Goal: Information Seeking & Learning: Learn about a topic

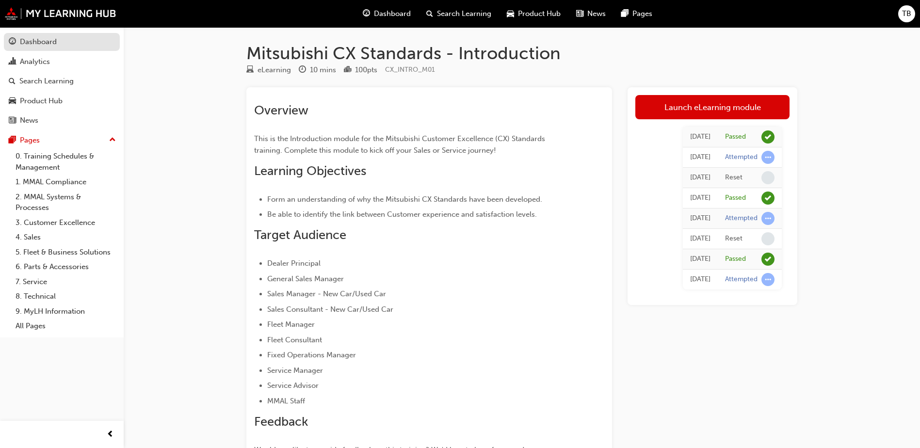
click at [53, 39] on div "Dashboard" at bounding box center [38, 41] width 37 height 11
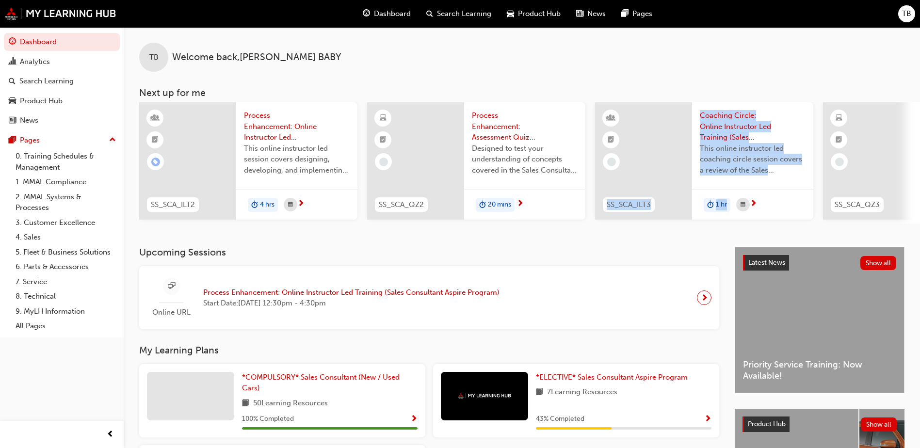
drag, startPoint x: 641, startPoint y: 223, endPoint x: 760, endPoint y: 217, distance: 119.0
click at [760, 217] on div "SS_SCA_ILT3 Coaching Circle: Online Instructor Led Training (Sales Consultant A…" at bounding box center [704, 162] width 218 height 121
drag, startPoint x: 760, startPoint y: 217, endPoint x: 747, endPoint y: 235, distance: 21.9
click at [747, 235] on div "TB Welcome back , THOMAS BABY Next up for me SS_SCA_ILT2 Process Enhancement: O…" at bounding box center [522, 137] width 796 height 220
click at [656, 242] on div "TB Welcome back , THOMAS BABY Next up for me SS_SCA_ILT2 Process Enhancement: O…" at bounding box center [522, 137] width 796 height 220
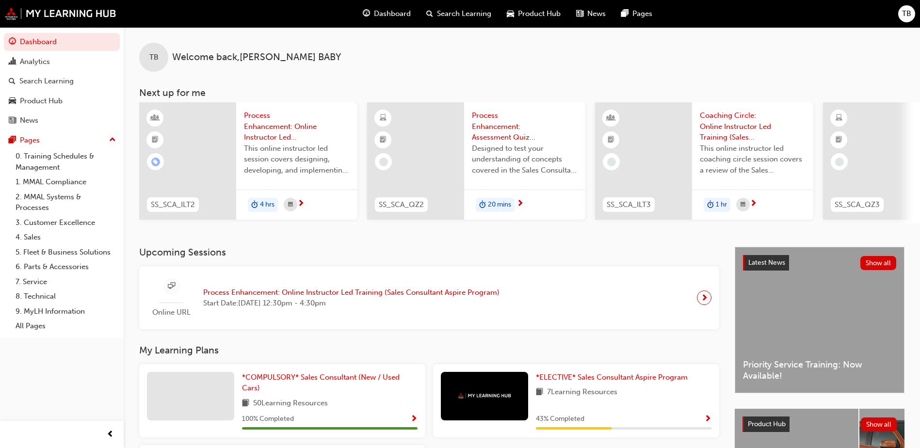
click at [278, 224] on div "SS_SCA_ILT2 Process Enhancement: Online Instructor Led Training (Sales Consulta…" at bounding box center [529, 162] width 781 height 121
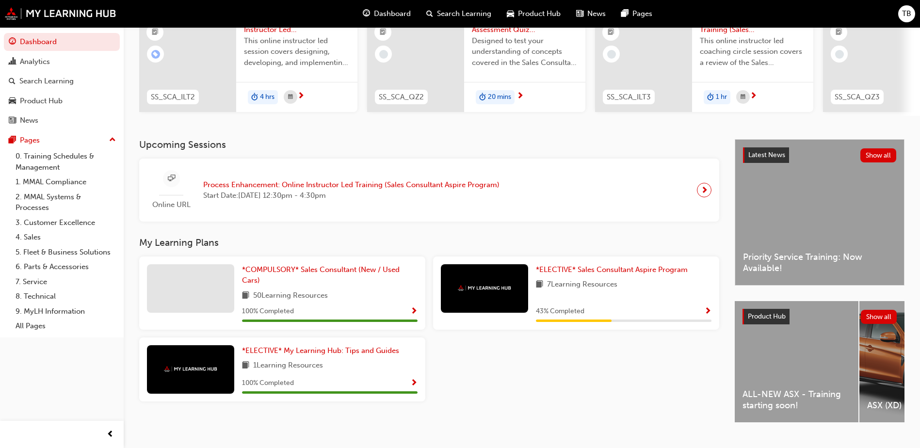
scroll to position [131, 0]
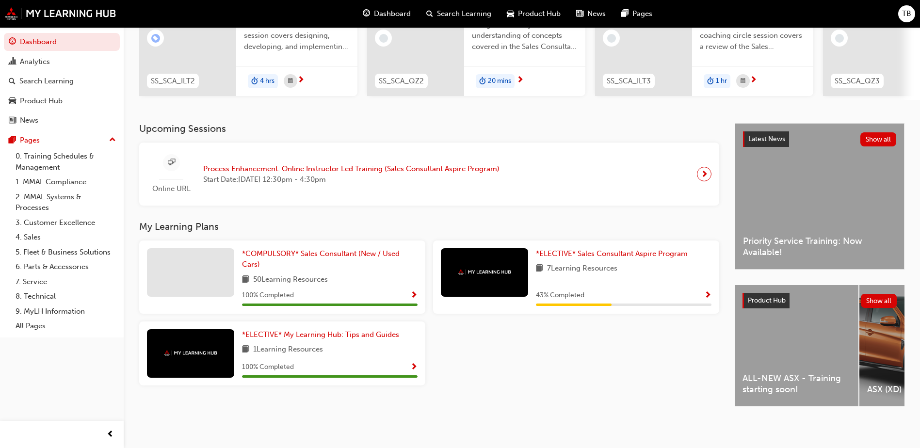
click at [786, 345] on div "ALL-NEW ASX - Training starting soon!" at bounding box center [797, 345] width 124 height 121
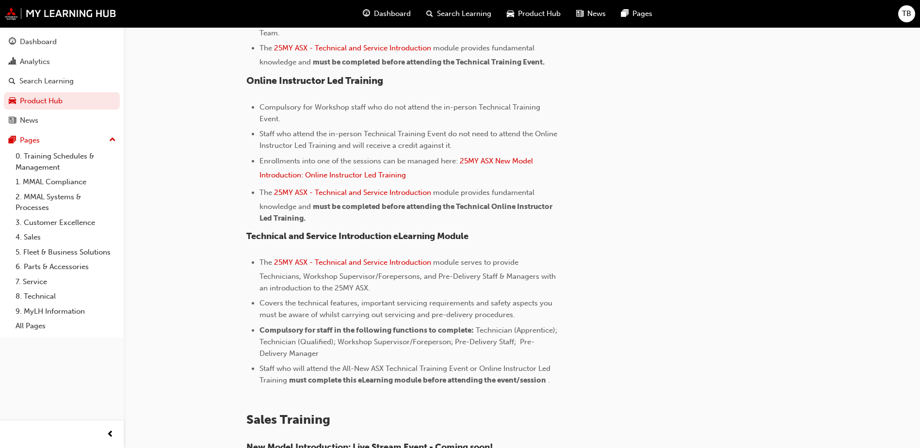
scroll to position [470, 0]
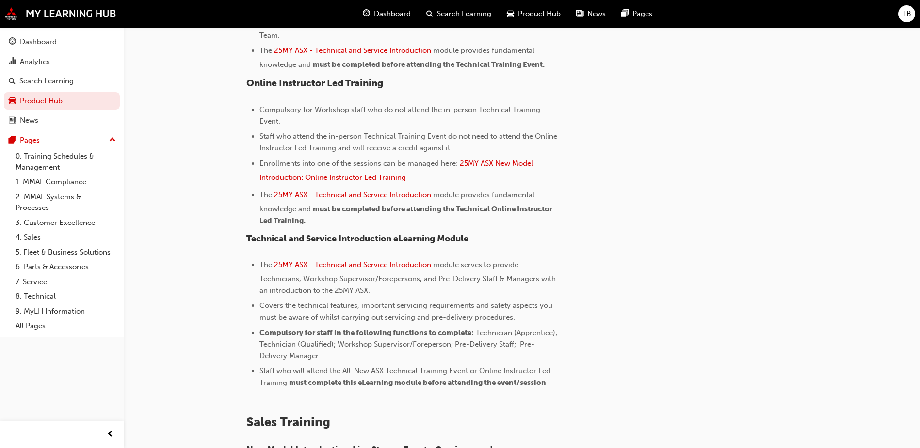
click at [303, 266] on span "25MY ASX - Technical and Service Introduction" at bounding box center [352, 264] width 157 height 9
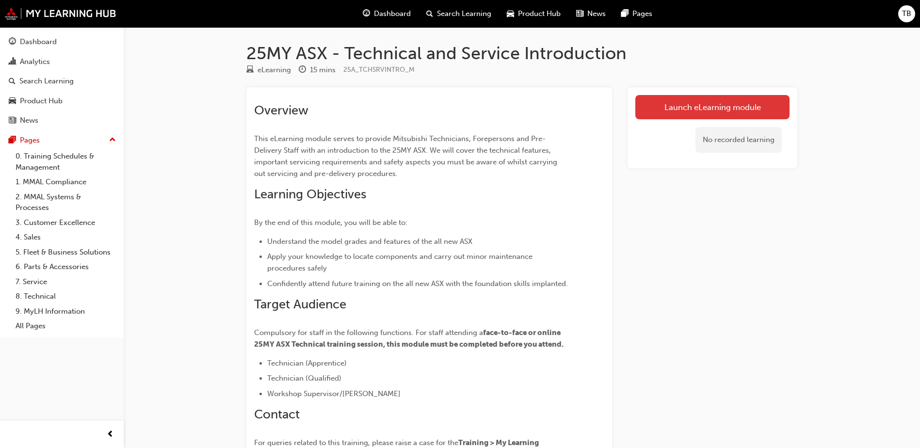
click at [680, 110] on link "Launch eLearning module" at bounding box center [712, 107] width 154 height 24
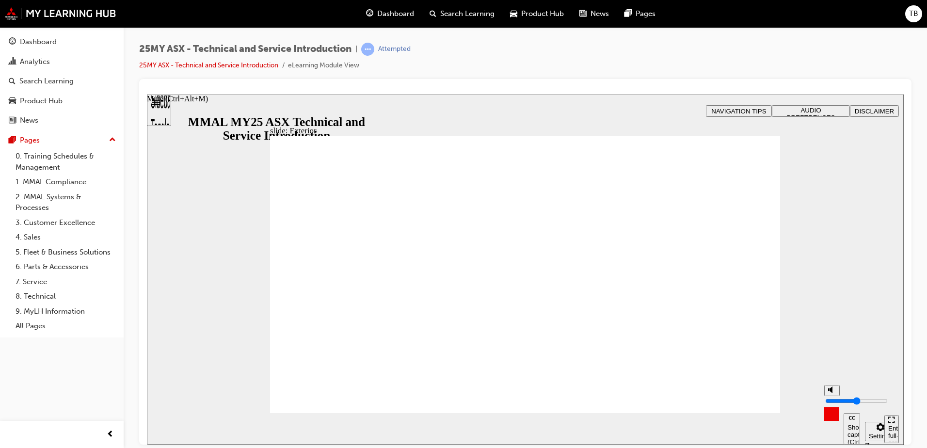
click at [832, 399] on input "volume" at bounding box center [857, 401] width 63 height 8
type input "3"
click at [833, 405] on input "volume" at bounding box center [857, 401] width 63 height 8
